Goal: Task Accomplishment & Management: Manage account settings

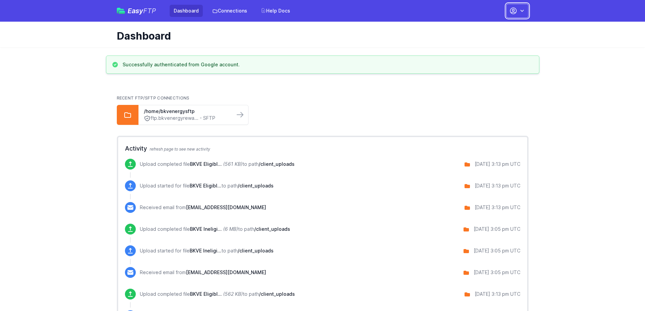
click at [509, 8] on icon "button" at bounding box center [513, 11] width 8 height 8
click at [463, 34] on link "Your Profile" at bounding box center [495, 40] width 65 height 12
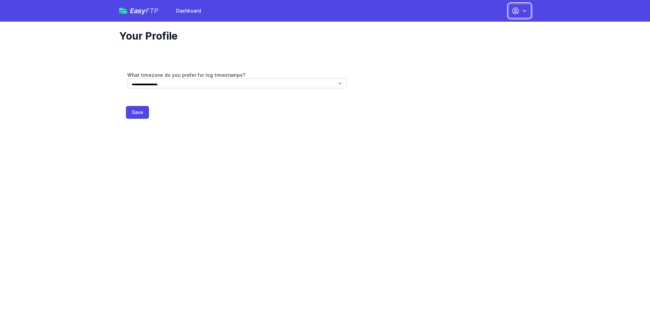
click at [508, 5] on button "button" at bounding box center [519, 11] width 22 height 14
click at [466, 22] on link "Dashboard" at bounding box center [498, 28] width 65 height 12
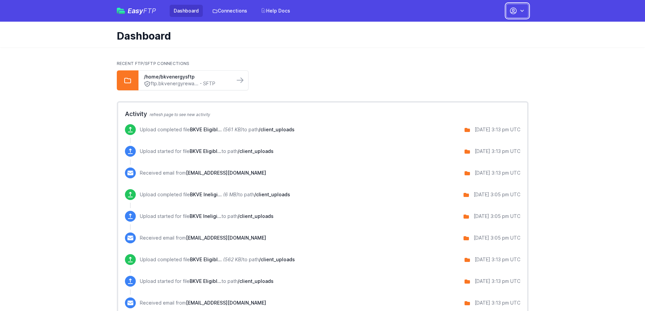
click at [509, 10] on icon "button" at bounding box center [513, 11] width 8 height 8
click at [463, 22] on link "Account Settings" at bounding box center [495, 28] width 65 height 12
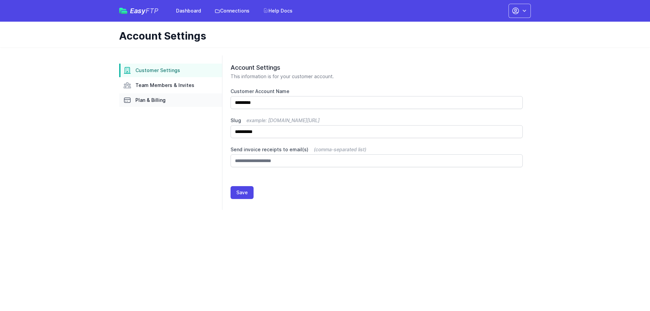
click at [166, 97] on span "Plan & Billing" at bounding box center [150, 100] width 30 height 7
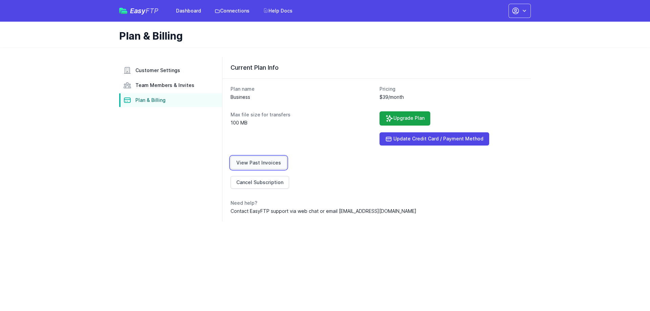
click at [281, 156] on link "View Past Invoices" at bounding box center [259, 162] width 56 height 13
